Goal: Task Accomplishment & Management: Manage account settings

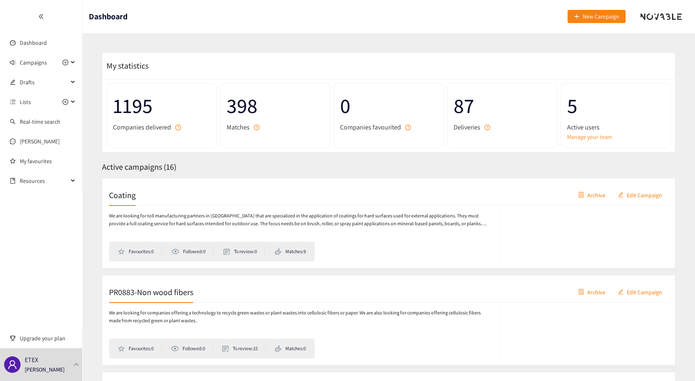
click at [579, 137] on link "Manage your team" at bounding box center [615, 137] width 97 height 9
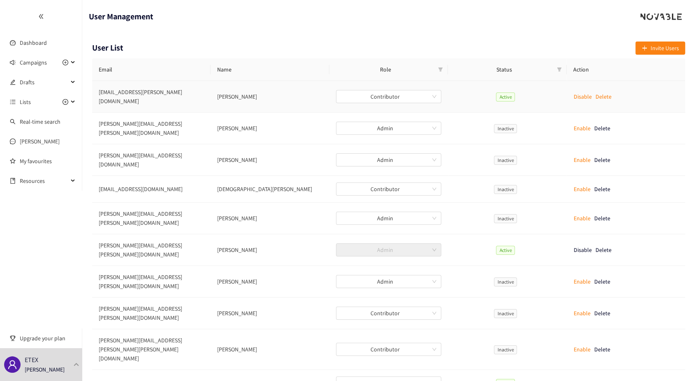
scroll to position [4, 0]
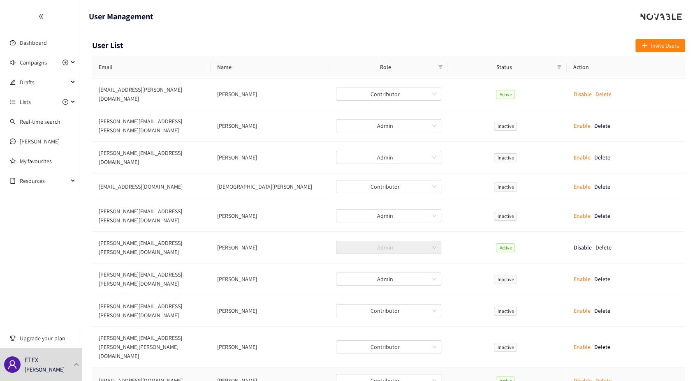
click at [582, 377] on p "Disable" at bounding box center [583, 381] width 18 height 9
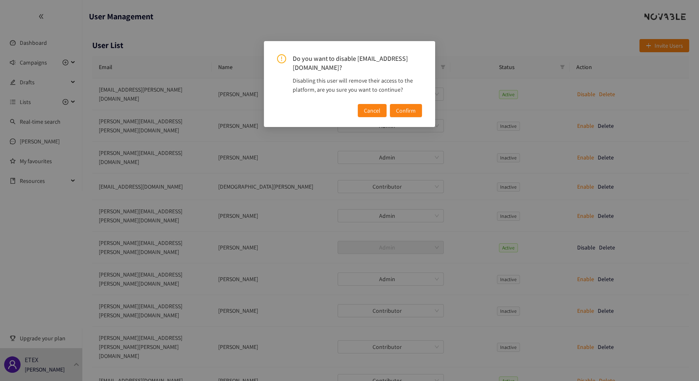
click at [405, 109] on span "Confirm" at bounding box center [406, 110] width 20 height 9
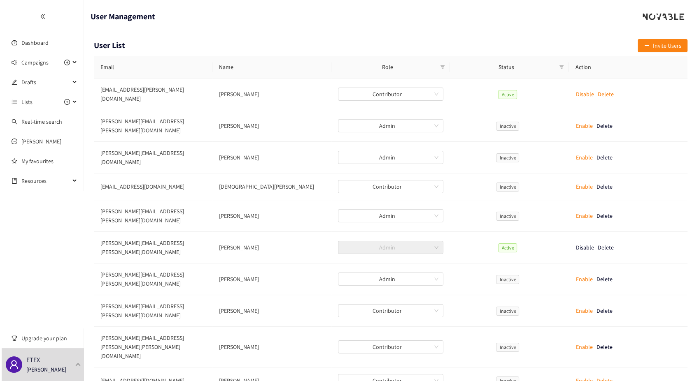
scroll to position [0, 0]
